Goal: Find specific page/section: Find specific page/section

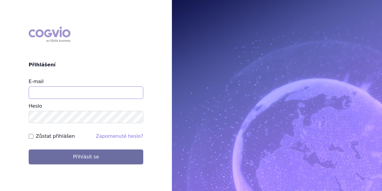
click at [83, 94] on input "E-mail" at bounding box center [86, 92] width 114 height 13
type input "[EMAIL_ADDRESS][DOMAIN_NAME]"
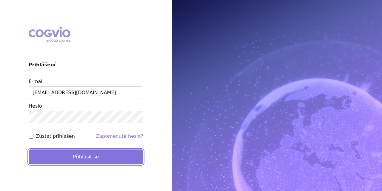
click at [66, 160] on button "Přihlásit se" at bounding box center [86, 156] width 114 height 15
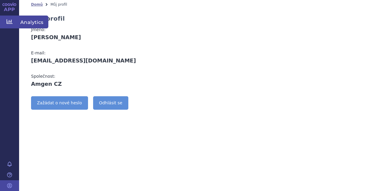
click at [18, 23] on link "Analytics" at bounding box center [9, 22] width 19 height 13
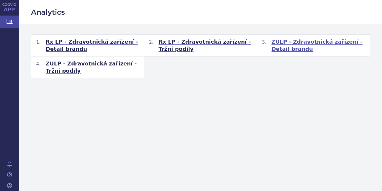
click at [294, 42] on span "ZULP - Zdravotnická zařízení - Detail brandu" at bounding box center [317, 45] width 93 height 14
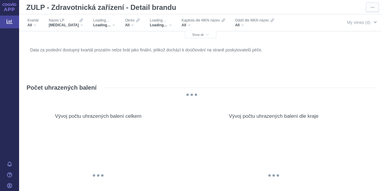
click at [372, 22] on span "button" at bounding box center [374, 22] width 5 height 5
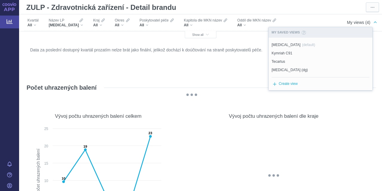
click at [372, 22] on span "button" at bounding box center [374, 22] width 5 height 5
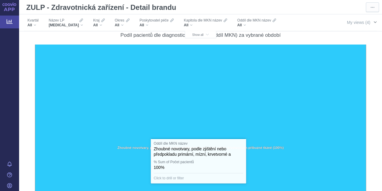
scroll to position [5993, 0]
